Goal: Task Accomplishment & Management: Manage account settings

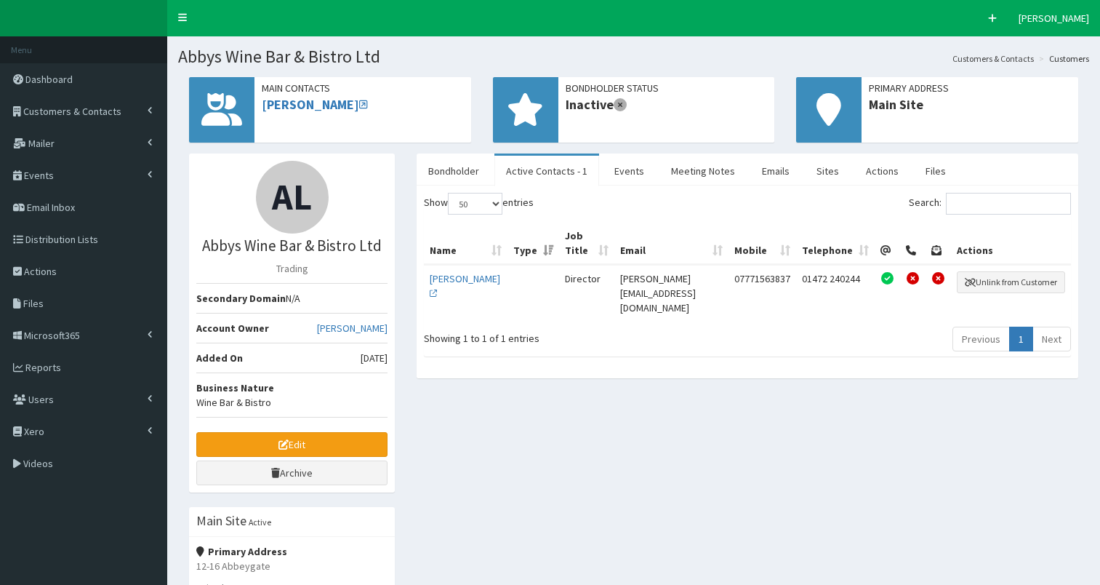
select select "50"
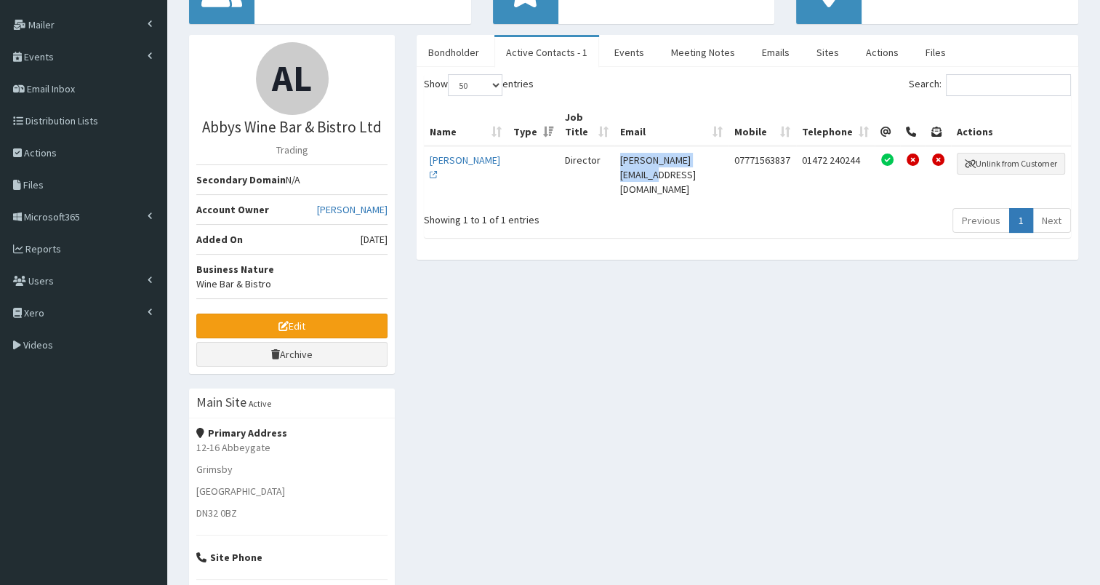
scroll to position [117, 0]
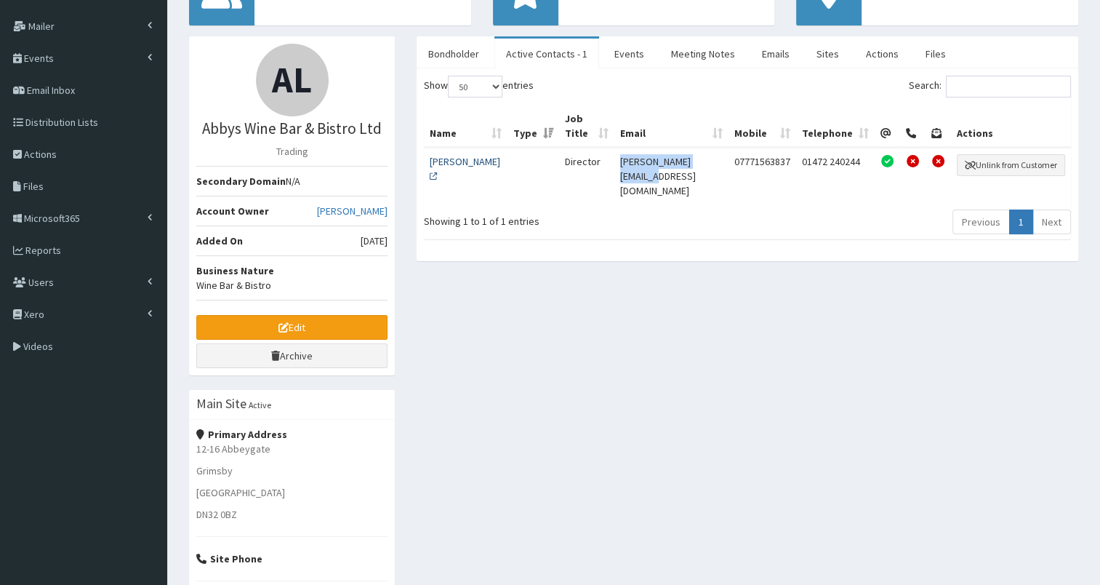
click at [454, 155] on link "[PERSON_NAME]" at bounding box center [465, 169] width 71 height 28
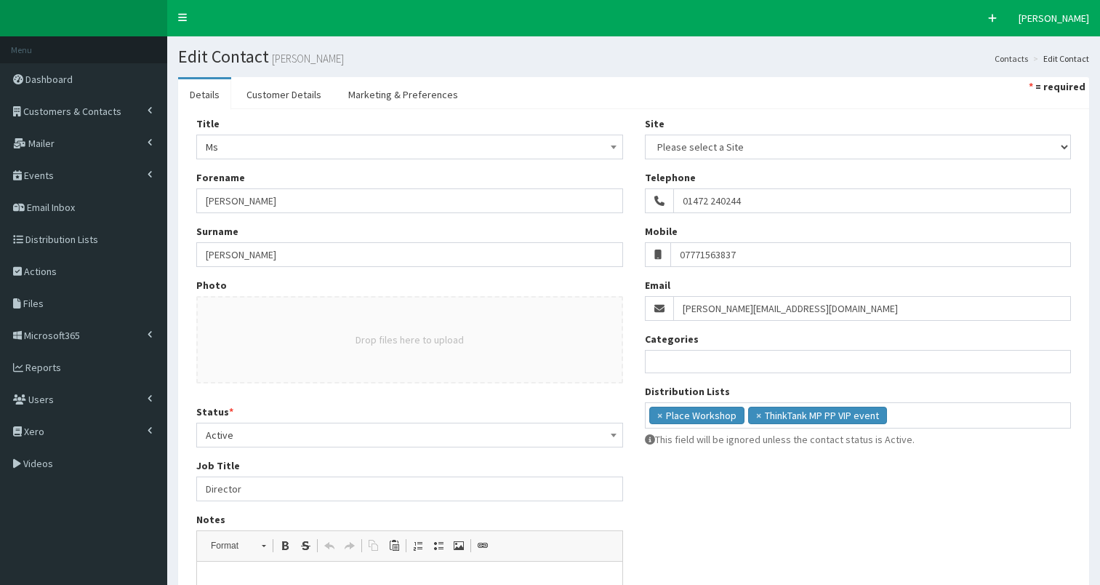
select select
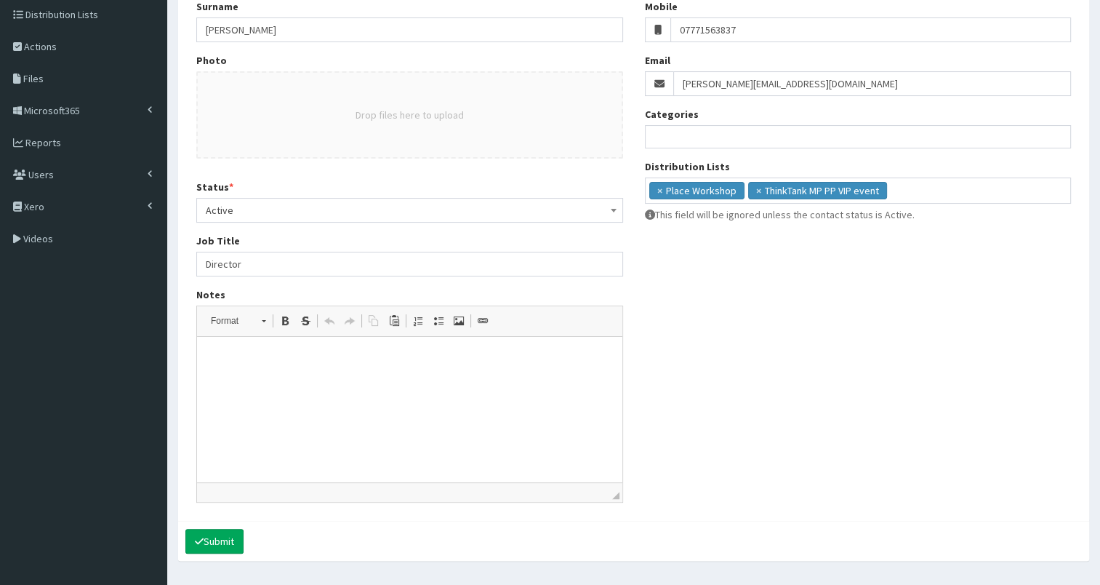
click at [486, 370] on html at bounding box center [409, 359] width 425 height 44
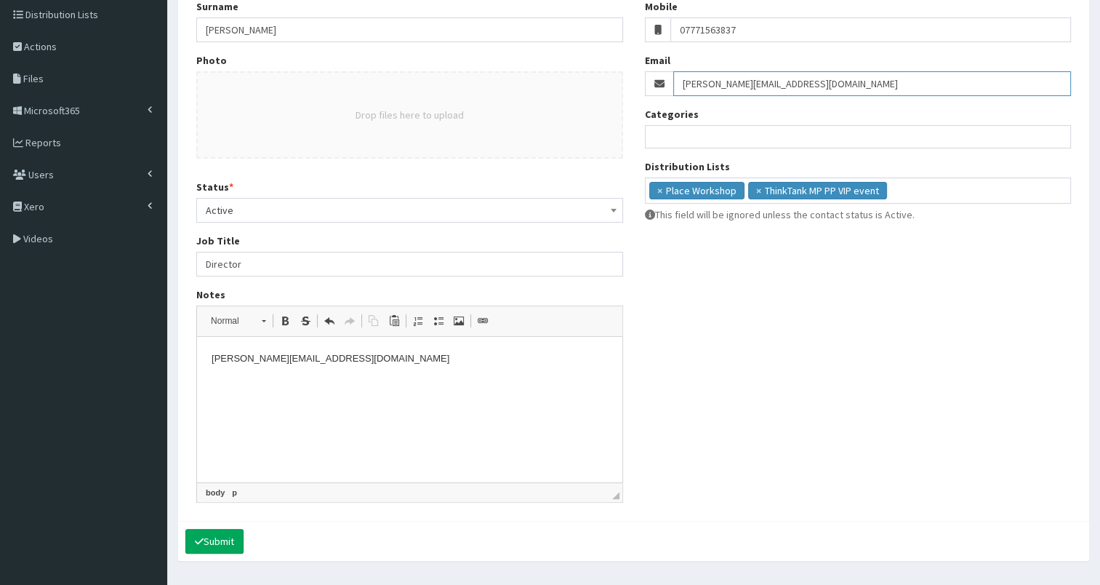
drag, startPoint x: 680, startPoint y: 80, endPoint x: 865, endPoint y: 81, distance: 184.7
click at [865, 81] on input "[PERSON_NAME][EMAIL_ADDRESS][DOMAIN_NAME]" at bounding box center [872, 83] width 398 height 25
click at [326, 353] on p "liz@abbysgroup.co.uk" at bounding box center [410, 358] width 396 height 15
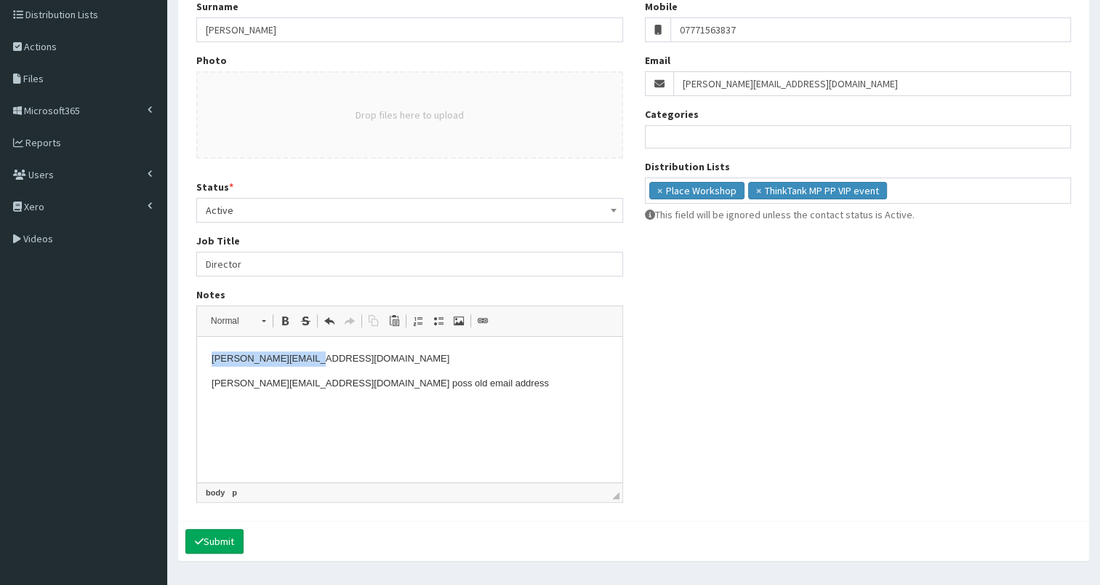
drag, startPoint x: 209, startPoint y: 356, endPoint x: 371, endPoint y: 358, distance: 162.2
click at [371, 358] on html "liz@abbysgroup.co.uk Liz@abbysonline.co.uk poss old email address" at bounding box center [409, 371] width 425 height 69
copy p "liz@abbysgroup.co.uk"
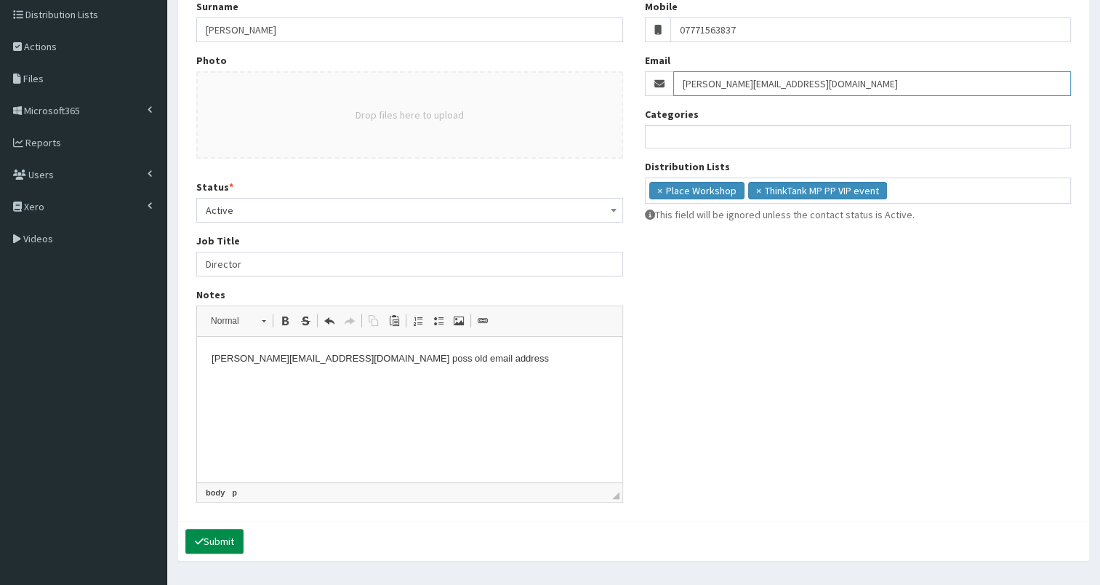
type input "liz@abbysgroup.co.uk"
click at [209, 536] on button "Submit" at bounding box center [214, 541] width 58 height 25
